Goal: Check status

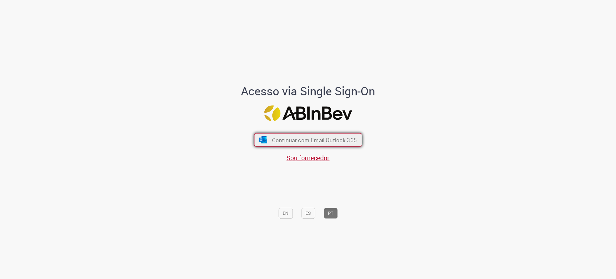
click at [305, 137] on span "Continuar com Email Outlook 365" at bounding box center [314, 139] width 85 height 7
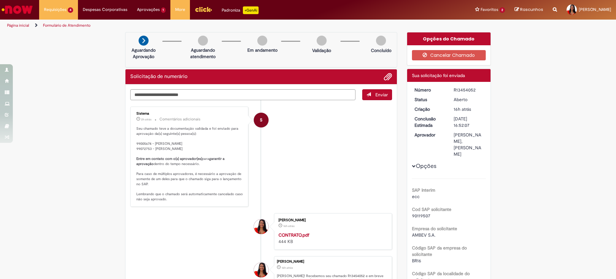
click at [290, 115] on li "S Sistema 2h atrás 2 horas atrás Comentários adicionais Seu chamado teve a docu…" at bounding box center [261, 156] width 262 height 100
drag, startPoint x: 185, startPoint y: 147, endPoint x: 154, endPoint y: 149, distance: 31.8
click at [154, 149] on p "Seu chamado teve a documentação validada e foi enviado para aprovação da(s) seg…" at bounding box center [189, 164] width 107 height 76
drag, startPoint x: 151, startPoint y: 148, endPoint x: 188, endPoint y: 147, distance: 36.9
click at [188, 147] on p "Seu chamado teve a documentação validada e foi enviado para aprovação da(s) seg…" at bounding box center [189, 164] width 107 height 76
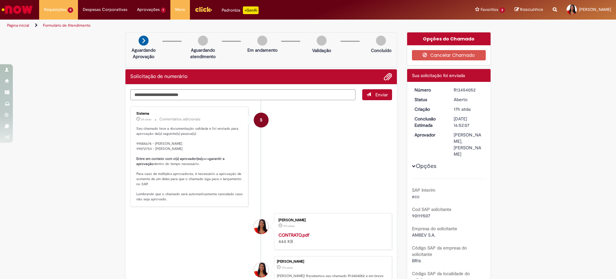
click at [346, 136] on li "S Sistema 2h atrás 2 horas atrás Comentários adicionais Seu chamado teve a docu…" at bounding box center [261, 156] width 262 height 100
drag, startPoint x: 187, startPoint y: 149, endPoint x: 133, endPoint y: 146, distance: 54.0
click at [133, 146] on div "Sistema 2h atrás 2 horas atrás Comentários adicionais Seu chamado teve a docume…" at bounding box center [189, 156] width 114 height 97
click at [313, 175] on li "S Sistema 2h atrás 2 horas atrás Comentários adicionais Seu chamado teve a docu…" at bounding box center [261, 156] width 262 height 100
click at [309, 182] on li "S Sistema 2h atrás 2 horas atrás Comentários adicionais Seu chamado teve a docu…" at bounding box center [261, 156] width 262 height 100
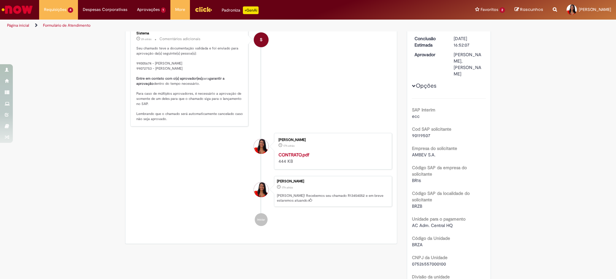
scroll to position [40, 0]
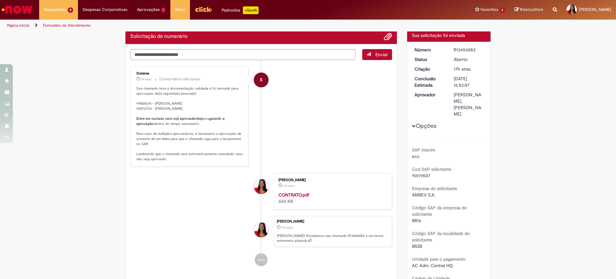
click at [148, 106] on p "Seu chamado teve a documentação validada e foi enviado para aprovação da(s) seg…" at bounding box center [189, 124] width 107 height 76
drag, startPoint x: 476, startPoint y: 48, endPoint x: 448, endPoint y: 49, distance: 28.2
click at [449, 49] on dd "R13454052" at bounding box center [468, 50] width 39 height 6
copy div "R13454052"
